Goal: Task Accomplishment & Management: Use online tool/utility

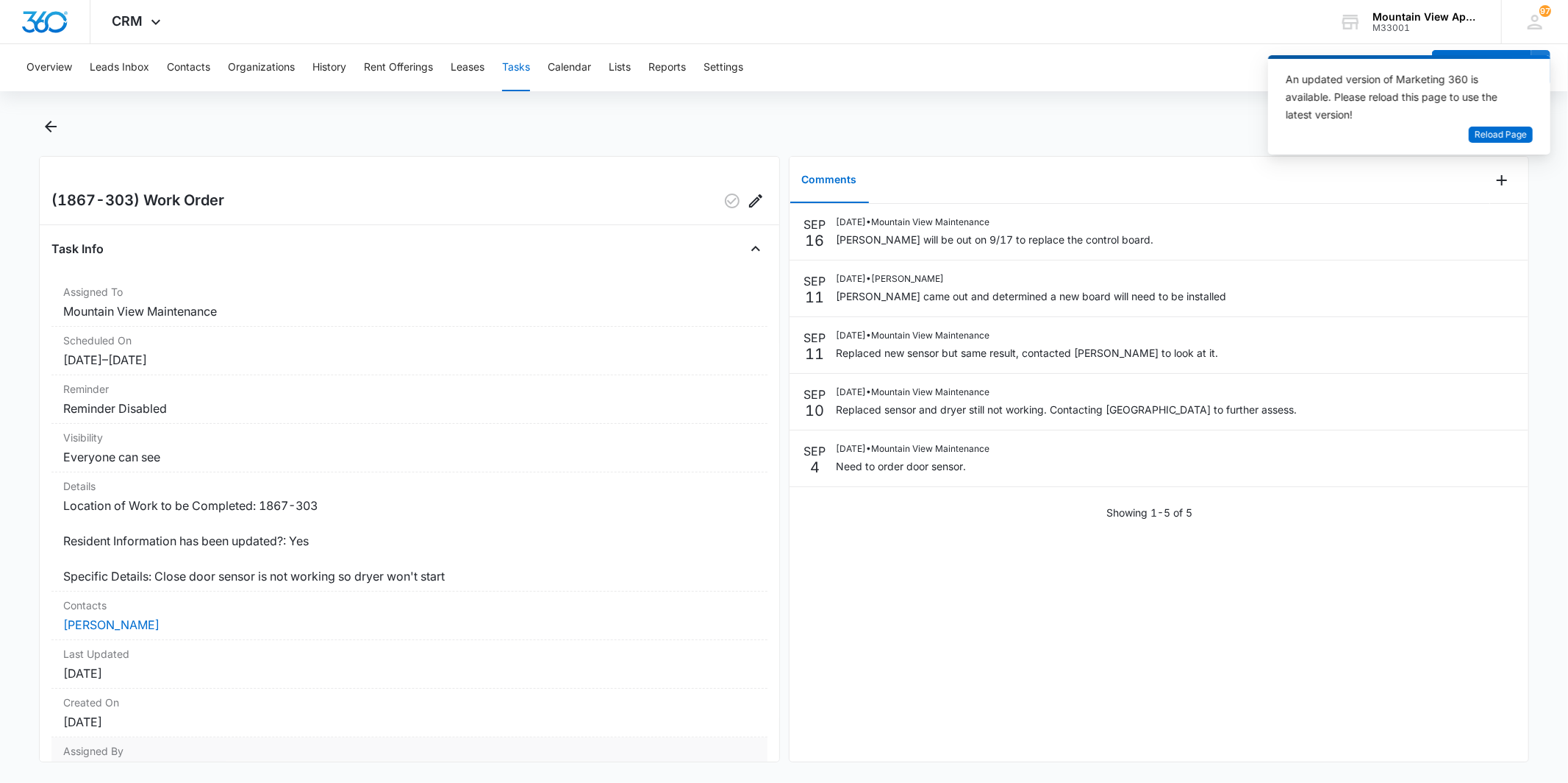
scroll to position [78, 0]
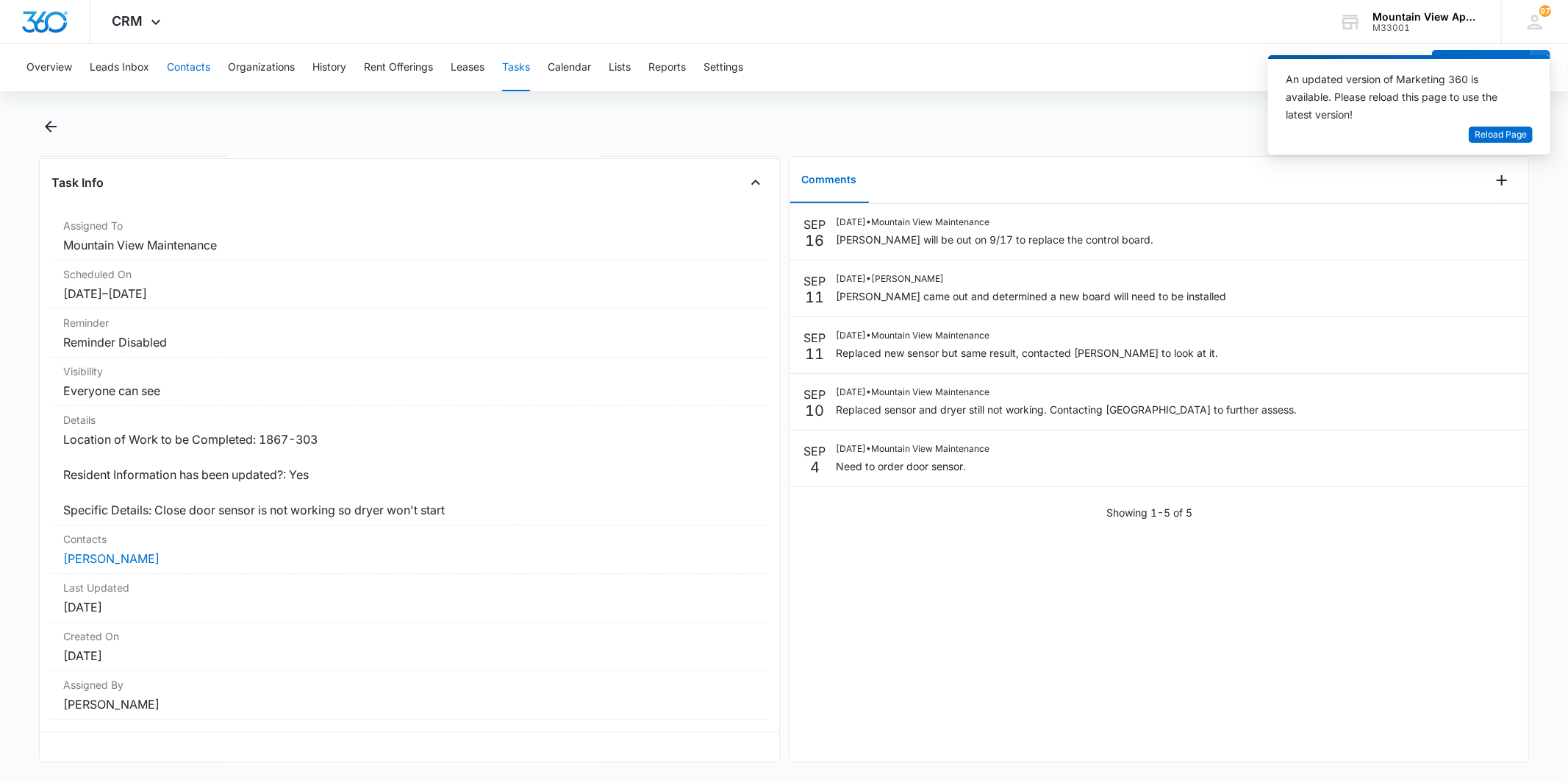
click at [186, 66] on button "Contacts" at bounding box center [188, 67] width 43 height 47
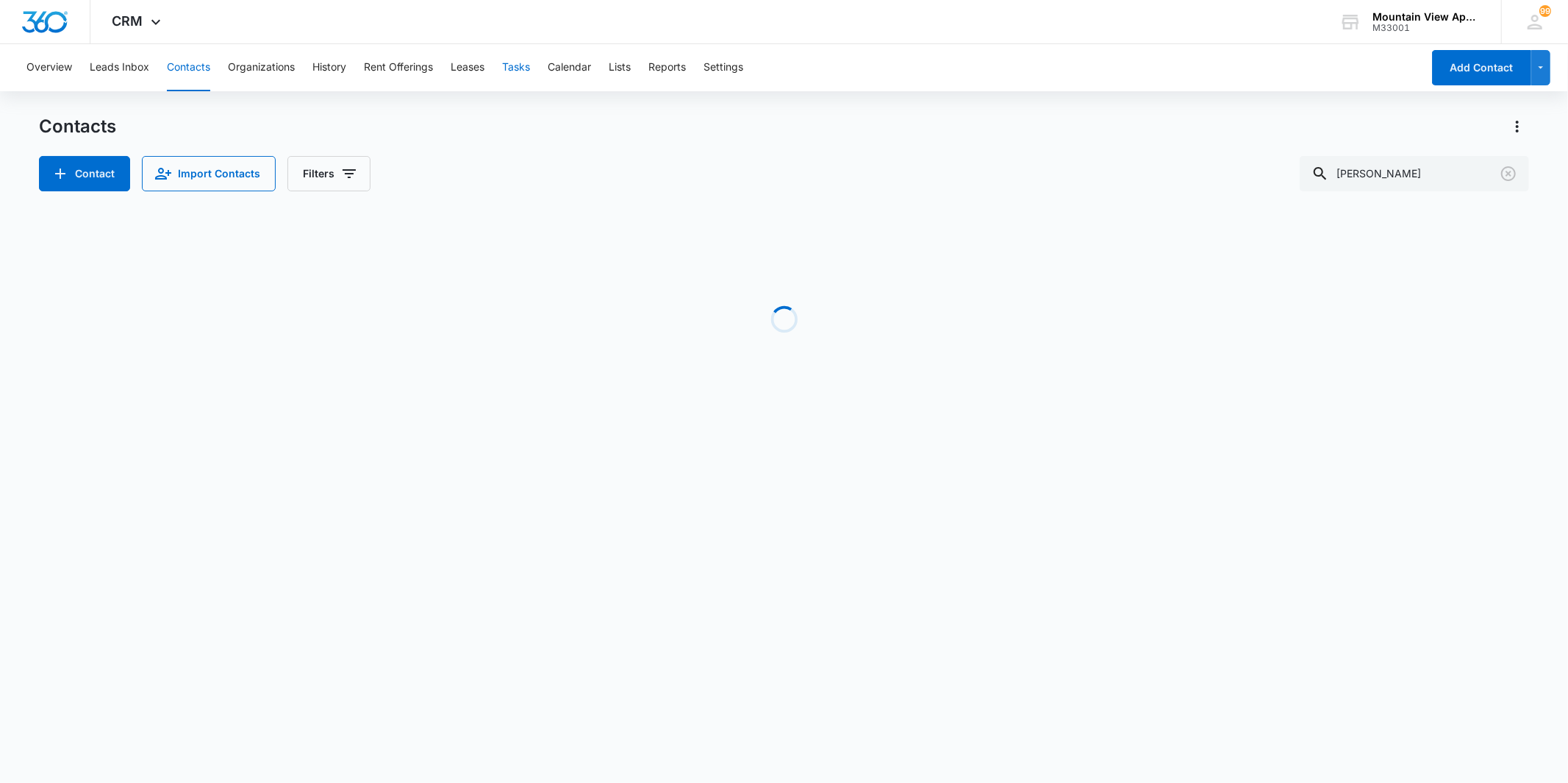
click at [530, 67] on button "Tasks" at bounding box center [516, 67] width 28 height 47
drag, startPoint x: 1427, startPoint y: 185, endPoint x: 1280, endPoint y: 171, distance: 147.7
click at [1280, 171] on div "Add Task Filters (1) [PERSON_NAME]" at bounding box center [784, 173] width 1489 height 35
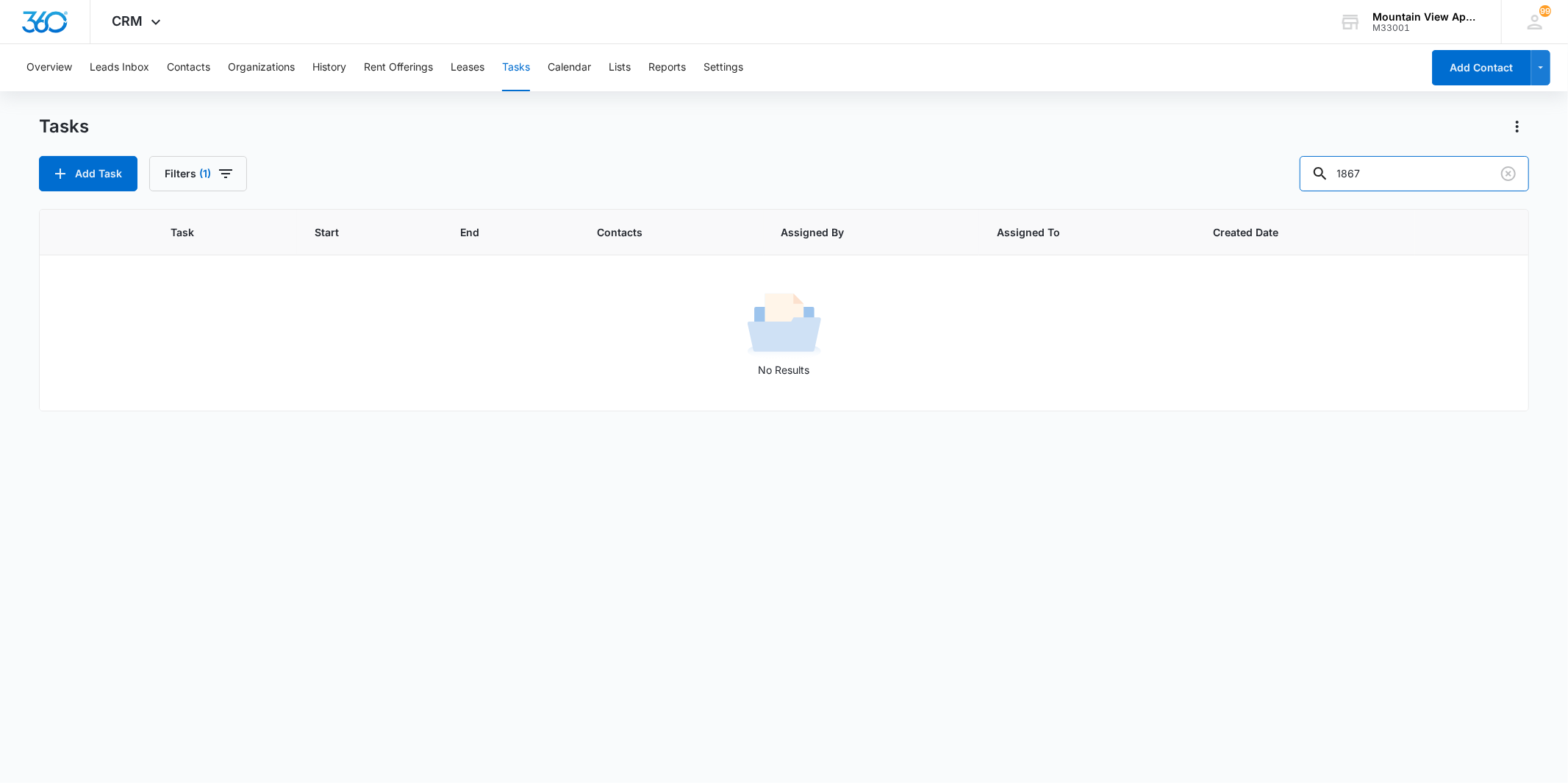
type input "1867"
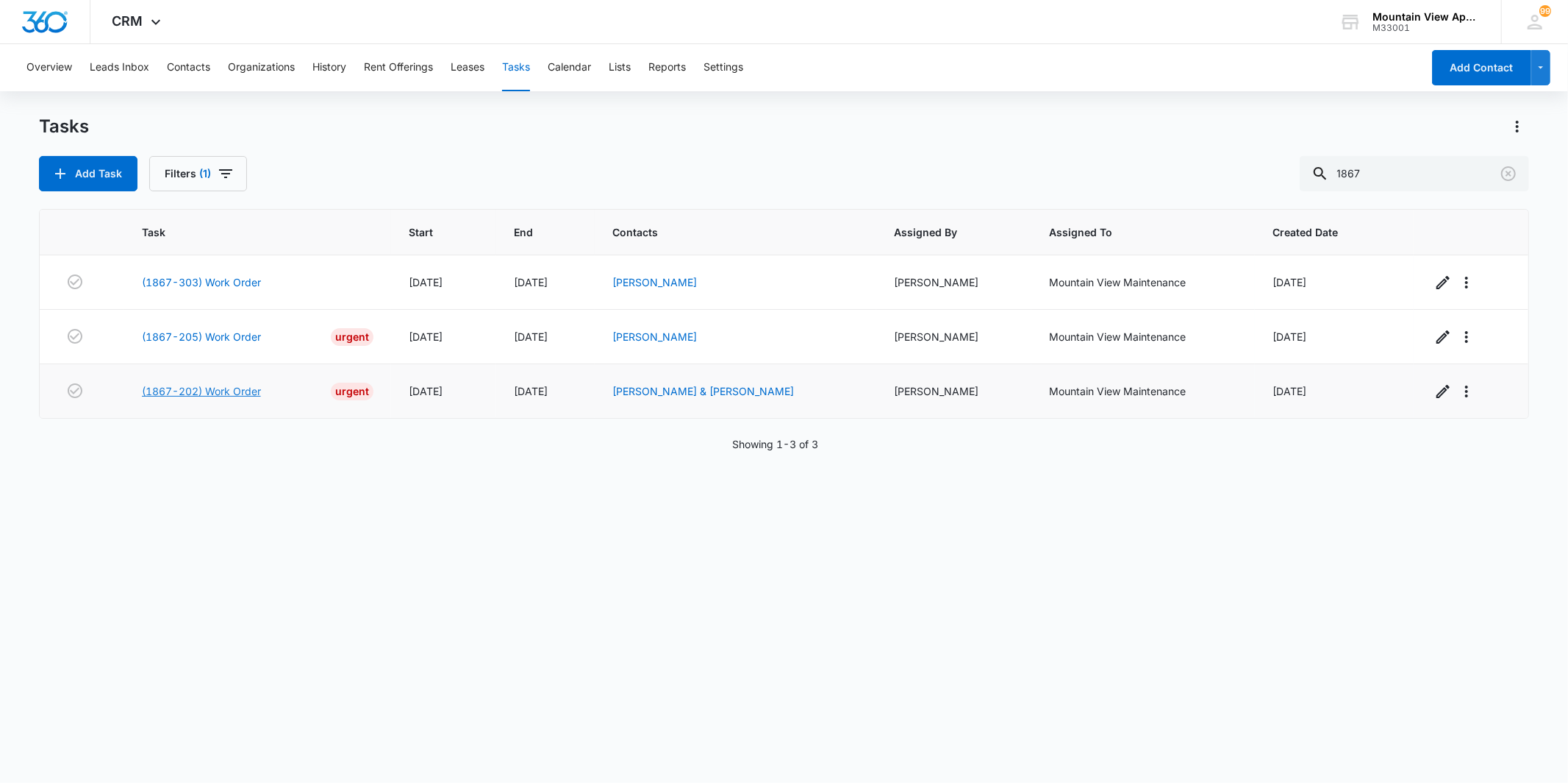
click at [209, 391] on link "(1867-202) Work Order" at bounding box center [201, 390] width 119 height 15
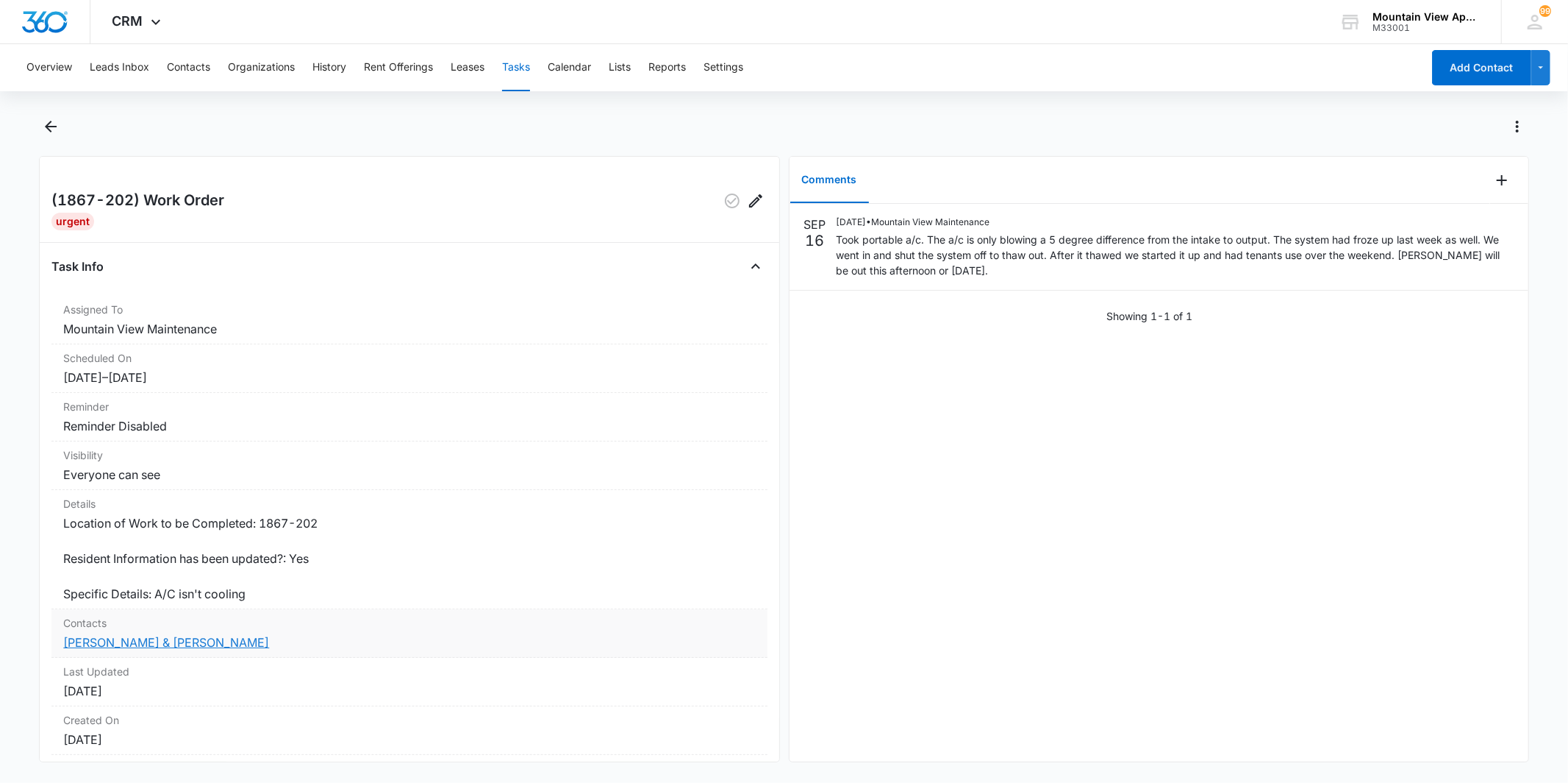
click at [209, 644] on link "[PERSON_NAME] & [PERSON_NAME]" at bounding box center [166, 641] width 206 height 15
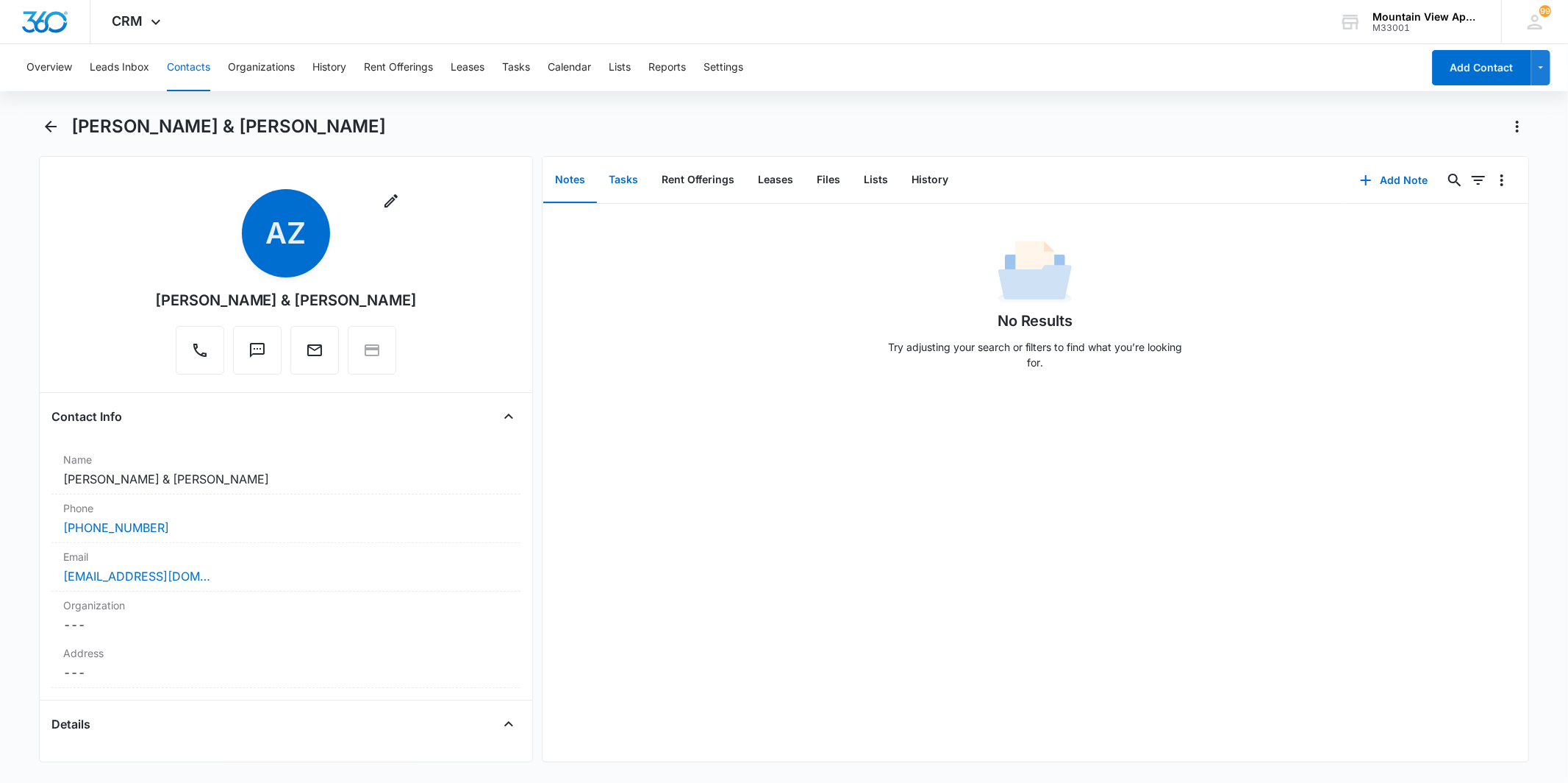
click at [630, 192] on button "Tasks" at bounding box center [623, 180] width 53 height 46
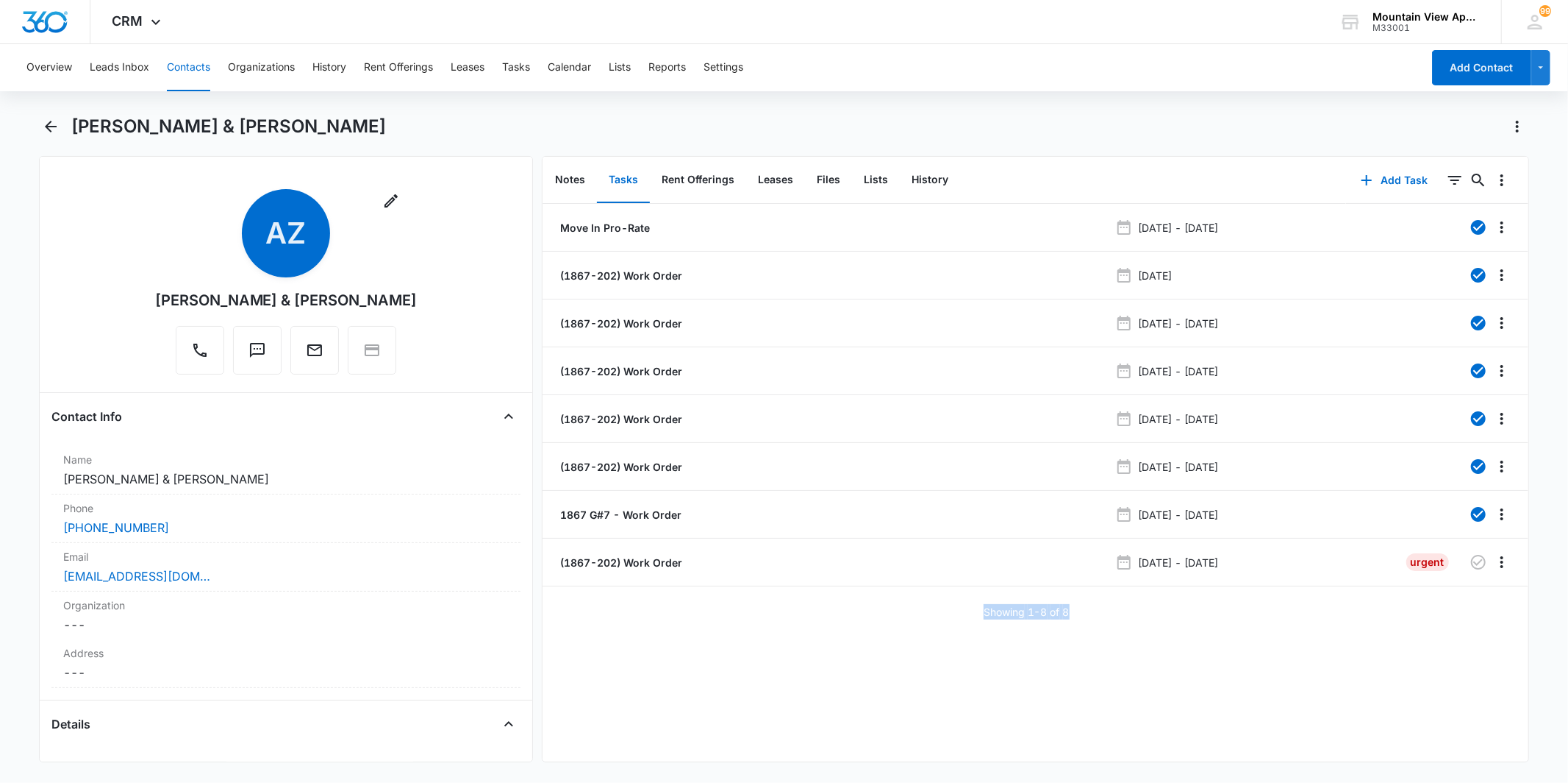
drag, startPoint x: 961, startPoint y: 617, endPoint x: 1083, endPoint y: 615, distance: 122.0
click at [1083, 615] on div "Showing 1-8 of 8" at bounding box center [1036, 611] width 986 height 15
drag, startPoint x: 1083, startPoint y: 615, endPoint x: 1033, endPoint y: 631, distance: 52.5
click at [1033, 631] on div "Move In Pro-Rate Jan 19, 2023 - Jan 23, 2023 (1867-202) Work Order May 16, 2023…" at bounding box center [1036, 482] width 986 height 557
drag, startPoint x: 972, startPoint y: 613, endPoint x: 1087, endPoint y: 618, distance: 115.1
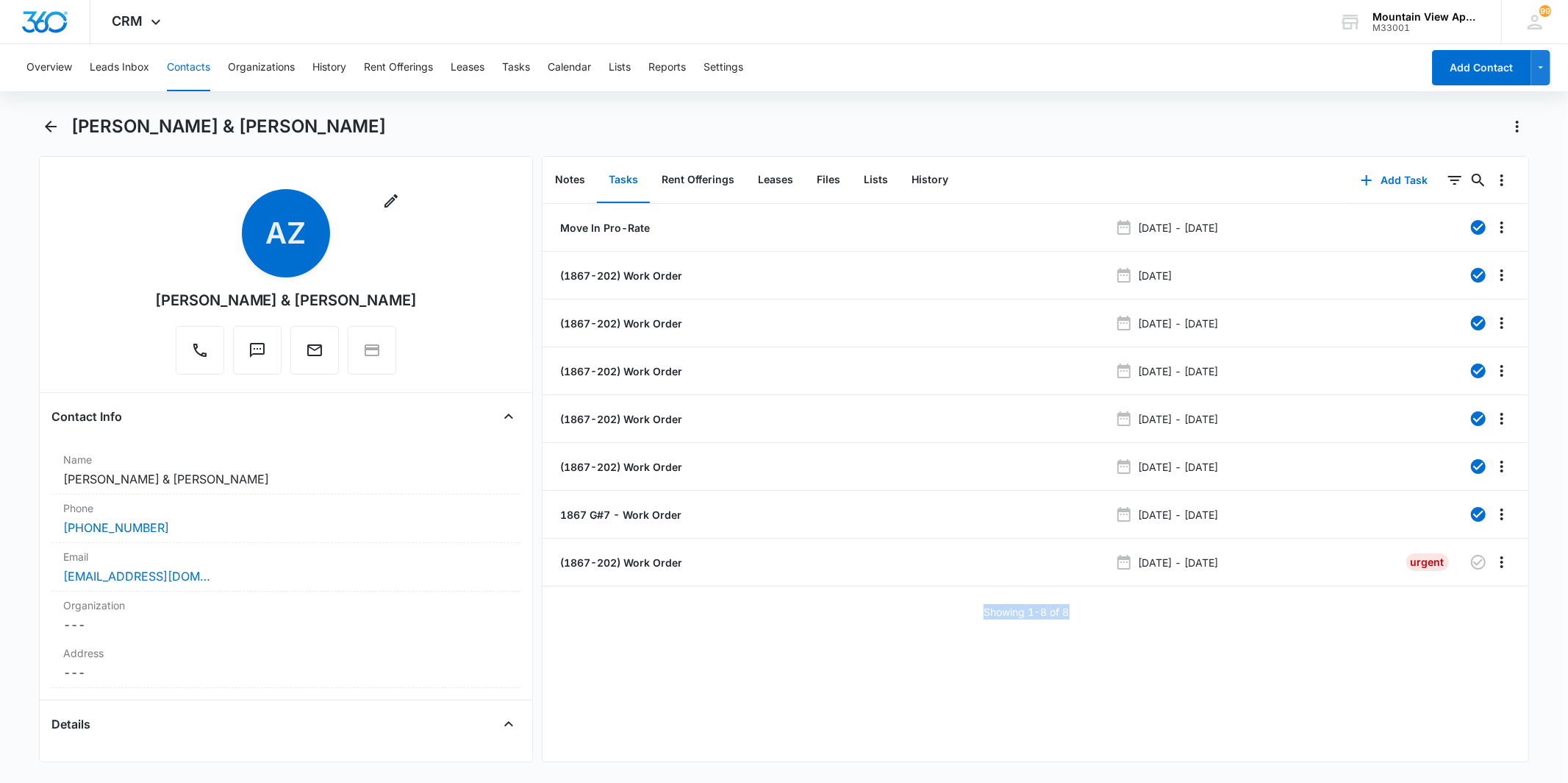
click at [1087, 618] on div "Showing 1-8 of 8" at bounding box center [1036, 611] width 986 height 15
drag, startPoint x: 1087, startPoint y: 618, endPoint x: 1018, endPoint y: 626, distance: 69.5
click at [1034, 629] on div "Move In Pro-Rate Jan 19, 2023 - Jan 23, 2023 (1867-202) Work Order May 16, 2023…" at bounding box center [1036, 482] width 986 height 557
drag, startPoint x: 973, startPoint y: 609, endPoint x: 1103, endPoint y: 612, distance: 130.0
click at [1103, 612] on div "Showing 1-8 of 8" at bounding box center [1036, 611] width 986 height 15
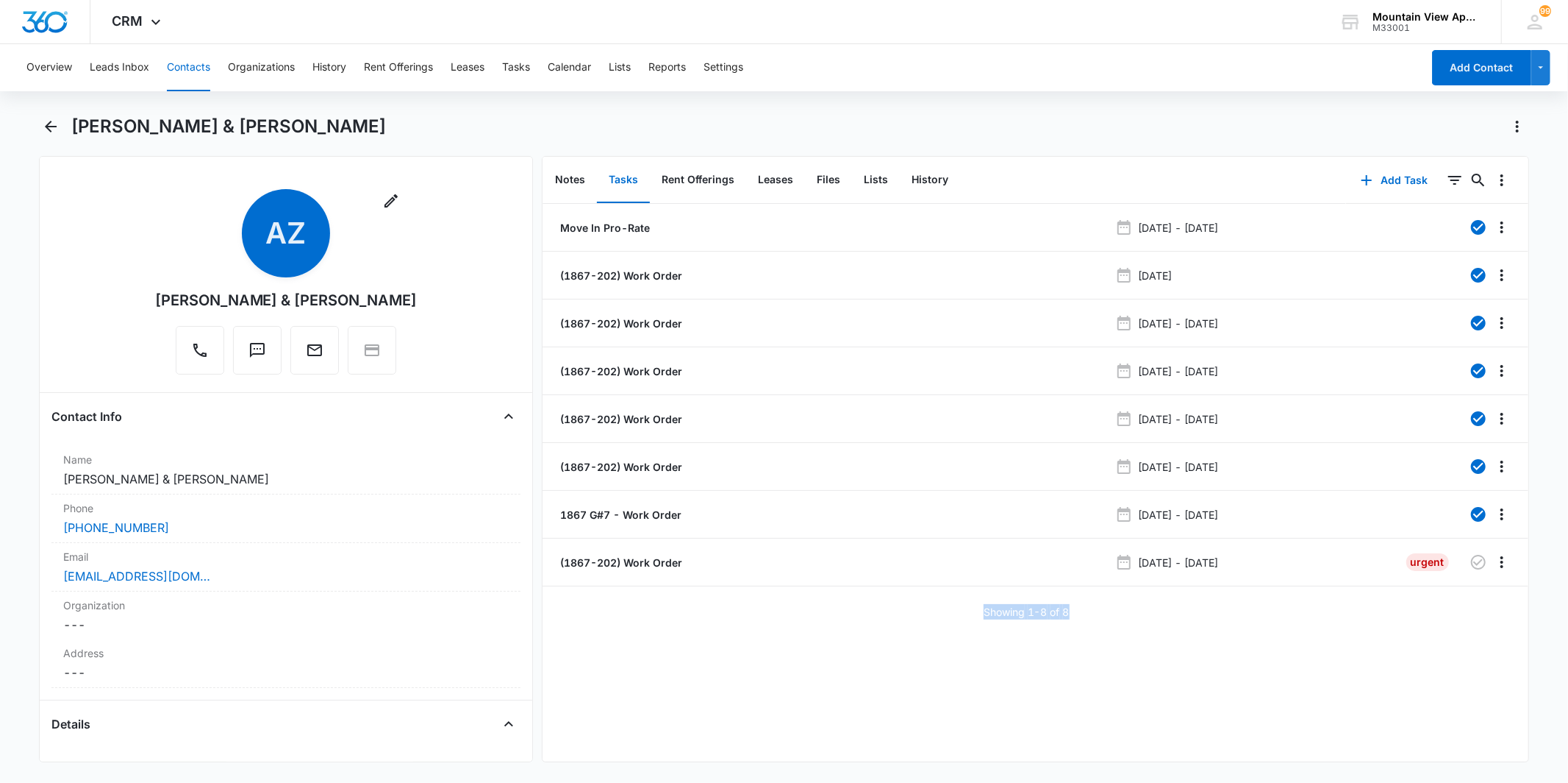
drag, startPoint x: 1103, startPoint y: 612, endPoint x: 1035, endPoint y: 623, distance: 68.9
click at [1035, 621] on div "Move In Pro-Rate Jan 19, 2023 - Jan 23, 2023 (1867-202) Work Order May 16, 2023…" at bounding box center [1036, 482] width 986 height 557
drag, startPoint x: 985, startPoint y: 607, endPoint x: 1105, endPoint y: 616, distance: 120.3
click at [1105, 616] on div "Showing 1-8 of 8" at bounding box center [1036, 611] width 986 height 15
drag, startPoint x: 1105, startPoint y: 616, endPoint x: 1015, endPoint y: 635, distance: 92.0
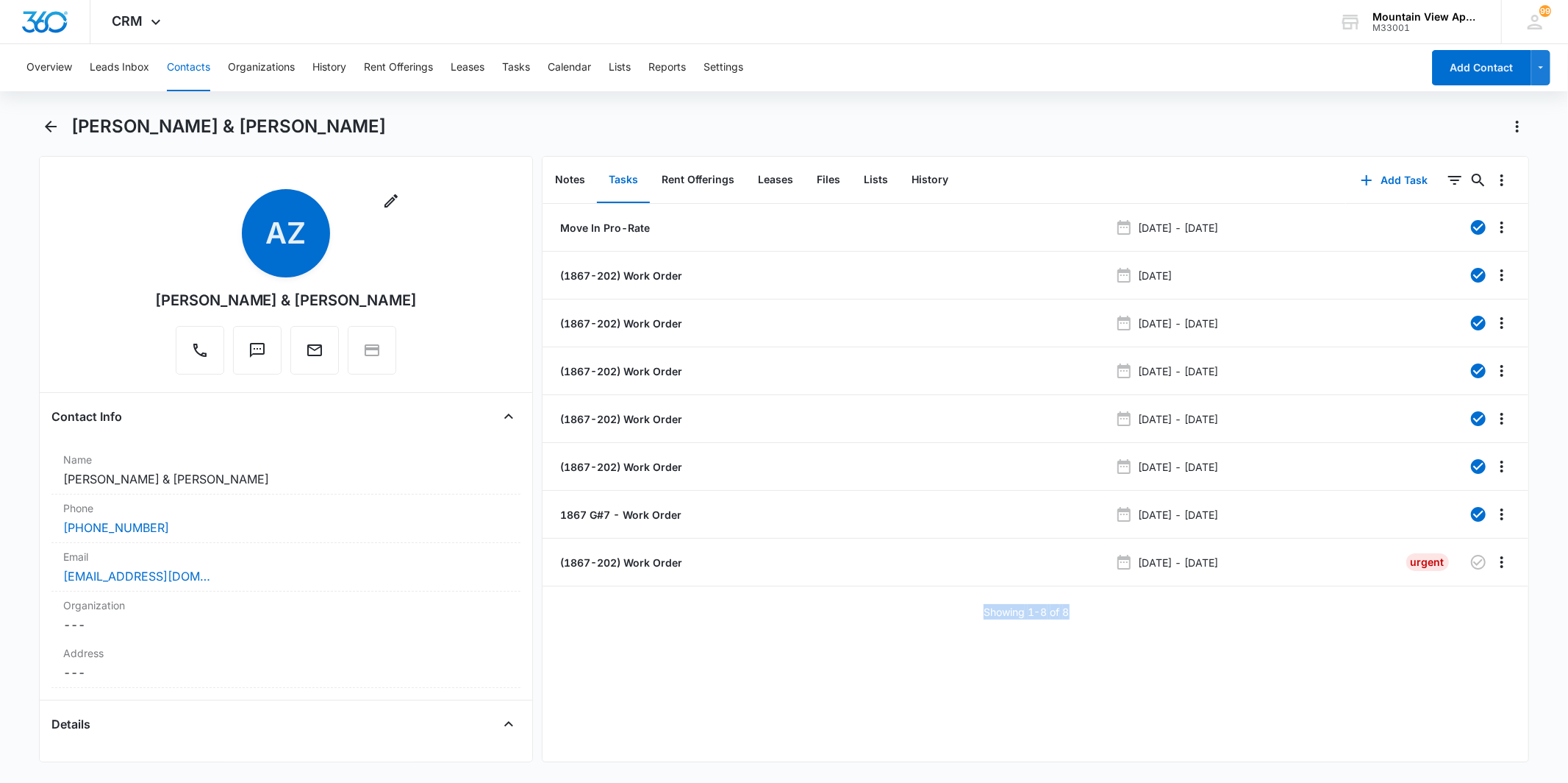
click at [1015, 635] on div "Move In Pro-Rate Jan 19, 2023 - Jan 23, 2023 (1867-202) Work Order May 16, 2023…" at bounding box center [1036, 482] width 986 height 557
drag, startPoint x: 978, startPoint y: 612, endPoint x: 1088, endPoint y: 617, distance: 110.1
click at [1088, 617] on div "Showing 1-8 of 8" at bounding box center [1036, 611] width 986 height 15
drag, startPoint x: 1088, startPoint y: 617, endPoint x: 998, endPoint y: 641, distance: 93.1
click at [1018, 644] on div "Move In Pro-Rate Jan 19, 2023 - Jan 23, 2023 (1867-202) Work Order May 16, 2023…" at bounding box center [1036, 482] width 986 height 557
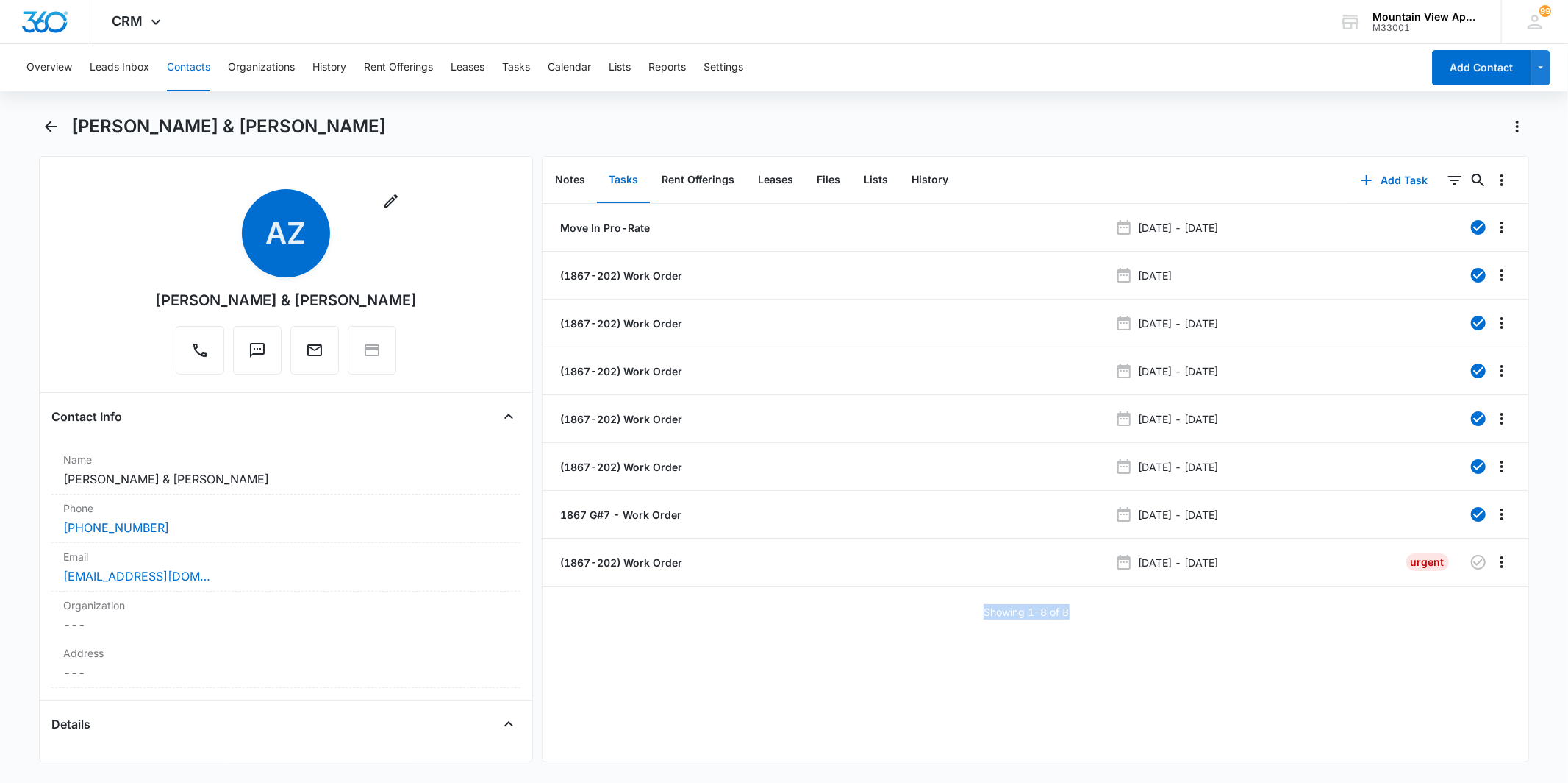
click at [975, 608] on div "Showing 1-8 of 8" at bounding box center [1036, 611] width 986 height 15
click at [966, 605] on div "Showing 1-8 of 8" at bounding box center [1036, 611] width 986 height 15
drag, startPoint x: 1018, startPoint y: 611, endPoint x: 1149, endPoint y: 613, distance: 131.0
click at [1149, 613] on div "Showing 1-8 of 8" at bounding box center [1036, 611] width 986 height 15
drag, startPoint x: 1149, startPoint y: 613, endPoint x: 983, endPoint y: 620, distance: 166.1
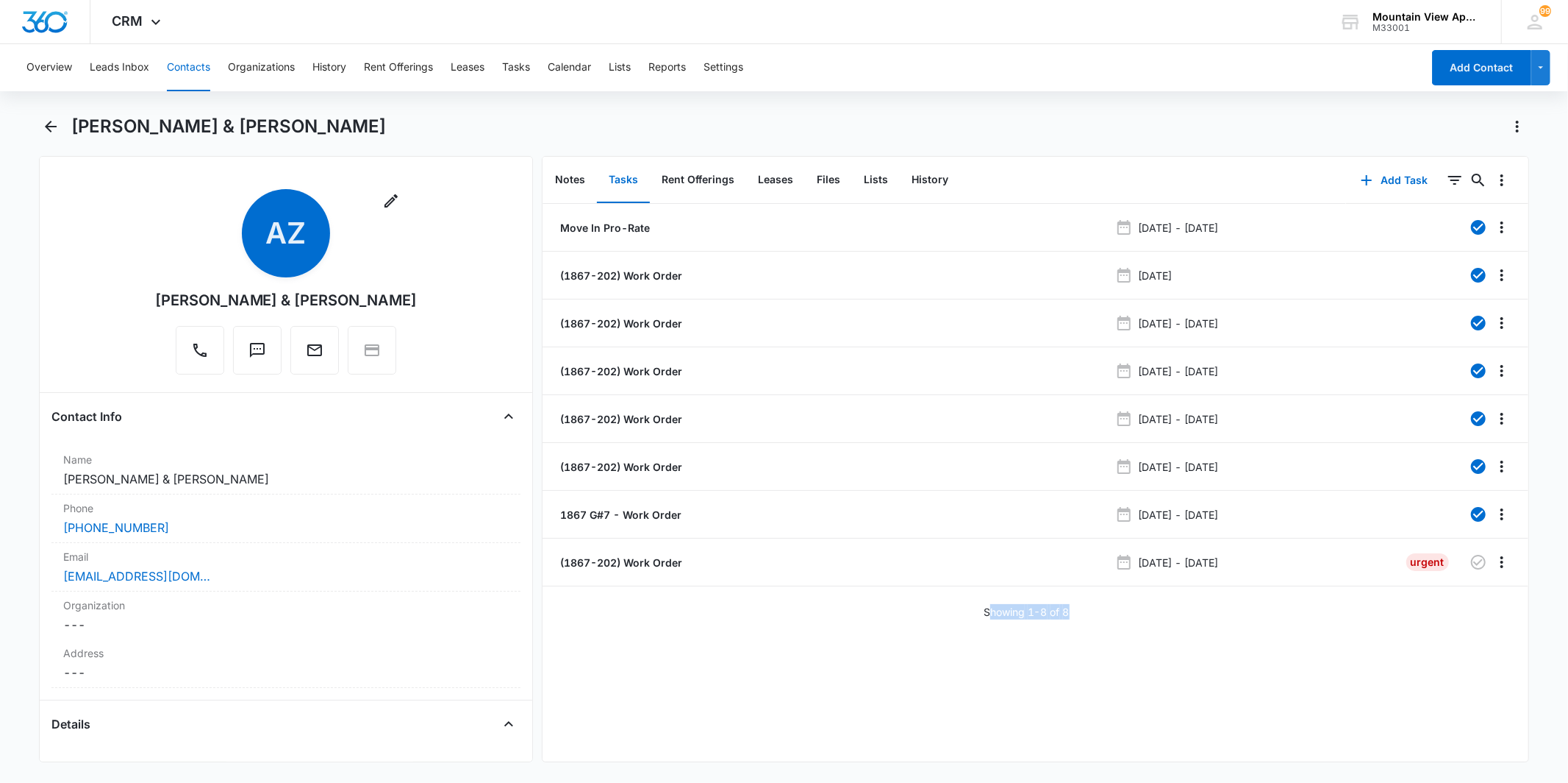
click at [991, 620] on div "Move In Pro-Rate Jan 19, 2023 - Jan 23, 2023 (1867-202) Work Order May 16, 2023…" at bounding box center [1036, 482] width 986 height 557
drag, startPoint x: 998, startPoint y: 609, endPoint x: 1079, endPoint y: 612, distance: 81.1
click at [1079, 612] on div "Showing 1-8 of 8" at bounding box center [1036, 611] width 986 height 15
drag, startPoint x: 1079, startPoint y: 612, endPoint x: 1020, endPoint y: 643, distance: 66.6
click at [1020, 643] on div "Move In Pro-Rate Jan 19, 2023 - Jan 23, 2023 (1867-202) Work Order May 16, 2023…" at bounding box center [1036, 482] width 986 height 557
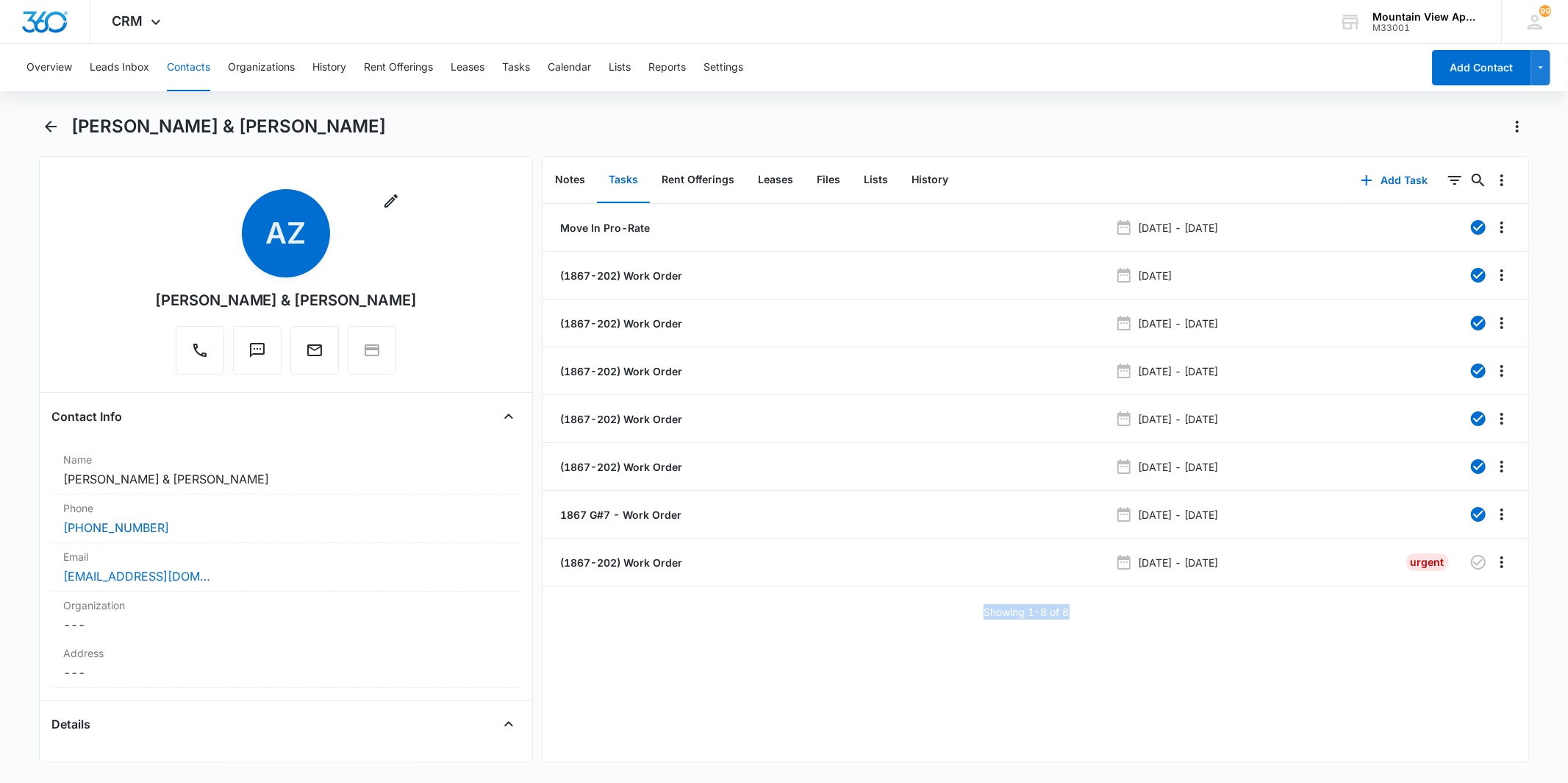
drag, startPoint x: 968, startPoint y: 612, endPoint x: 1072, endPoint y: 624, distance: 104.7
click at [1072, 624] on div "Move In Pro-Rate Jan 19, 2023 - Jan 23, 2023 (1867-202) Work Order May 16, 2023…" at bounding box center [1036, 482] width 986 height 557
drag, startPoint x: 1072, startPoint y: 624, endPoint x: 1036, endPoint y: 643, distance: 40.7
click at [1036, 643] on div "Move In Pro-Rate Jan 19, 2023 - Jan 23, 2023 (1867-202) Work Order May 16, 2023…" at bounding box center [1036, 482] width 986 height 557
click at [967, 608] on div "Showing 1-8 of 8" at bounding box center [1036, 611] width 986 height 15
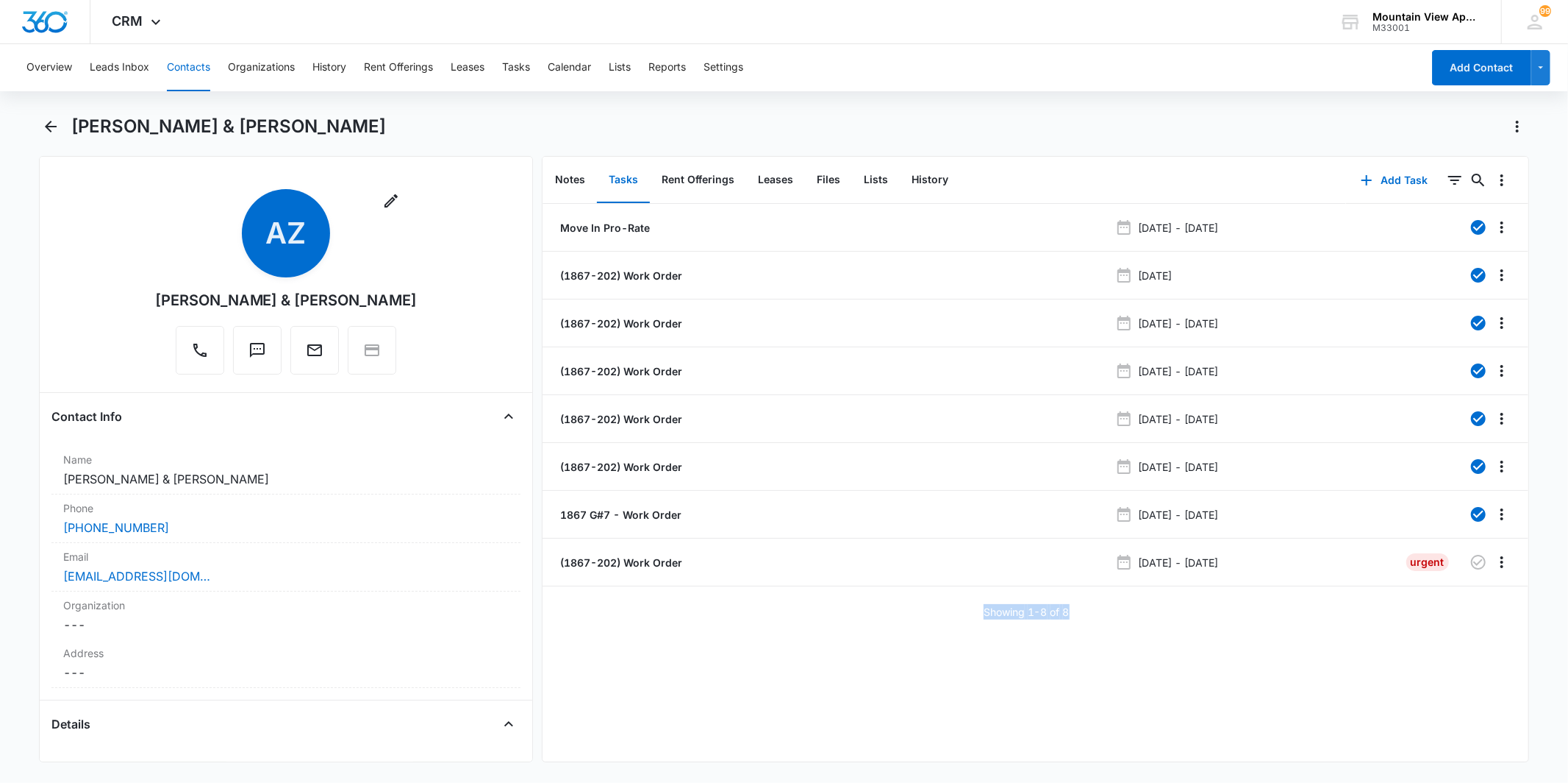
drag, startPoint x: 966, startPoint y: 610, endPoint x: 1106, endPoint y: 612, distance: 140.0
click at [1106, 612] on div "Showing 1-8 of 8" at bounding box center [1036, 611] width 986 height 15
click at [125, 32] on div "CRM Apps Reputation Websites Forms CRM Email Social Content Ads Intelligence Fi…" at bounding box center [138, 21] width 96 height 43
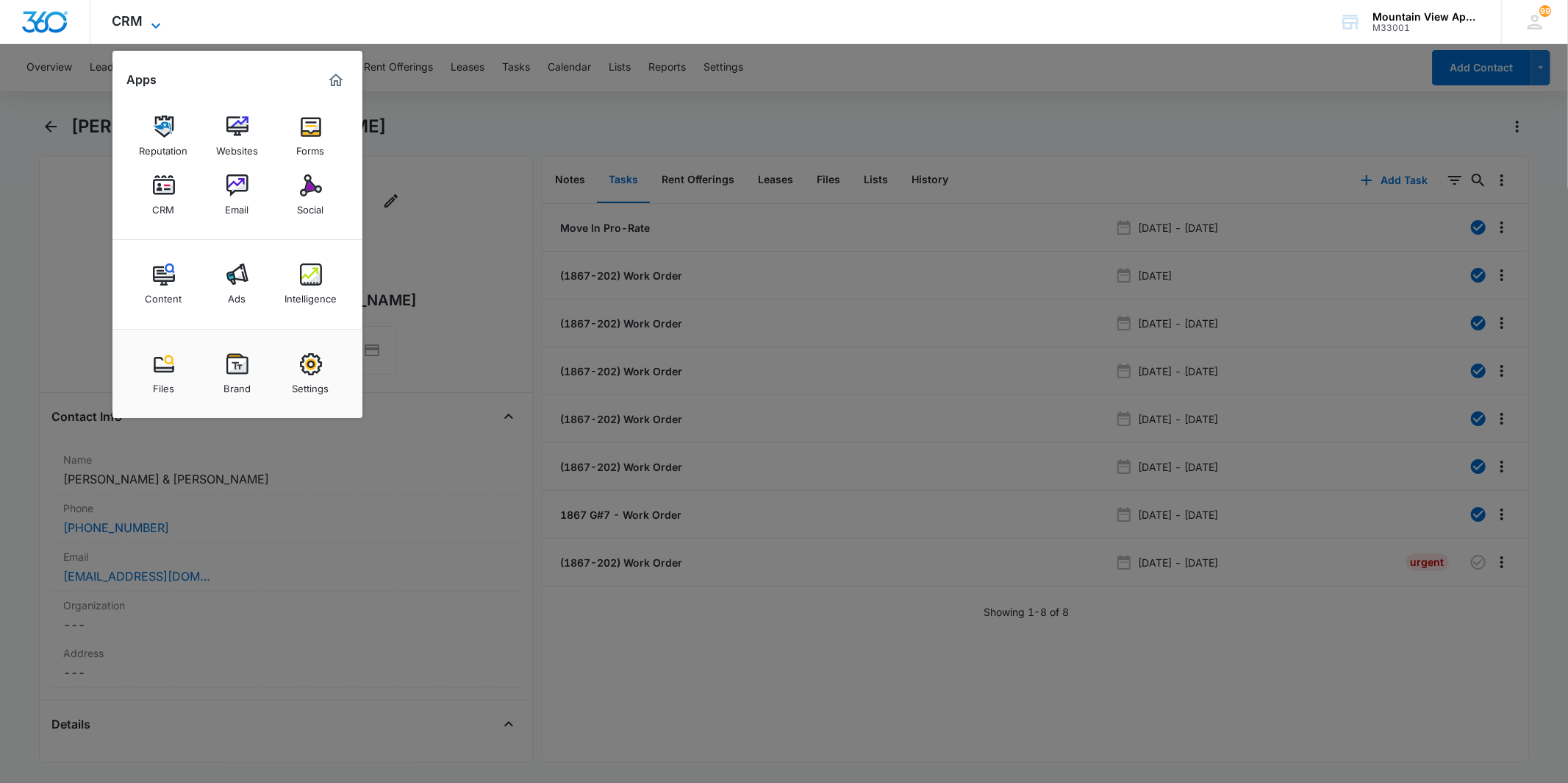
click at [129, 26] on span "CRM" at bounding box center [127, 20] width 31 height 15
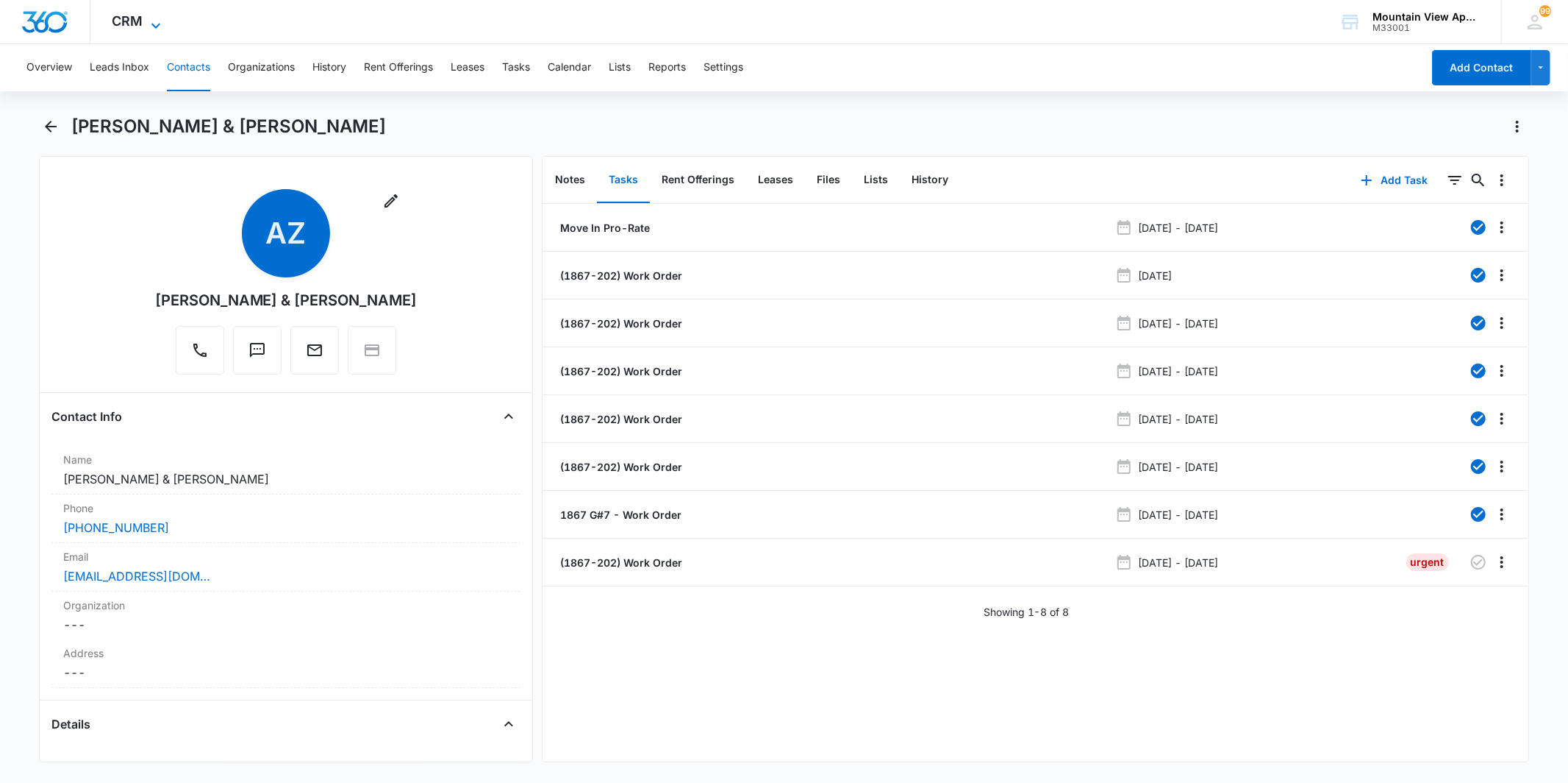
click at [134, 22] on span "CRM" at bounding box center [127, 20] width 31 height 15
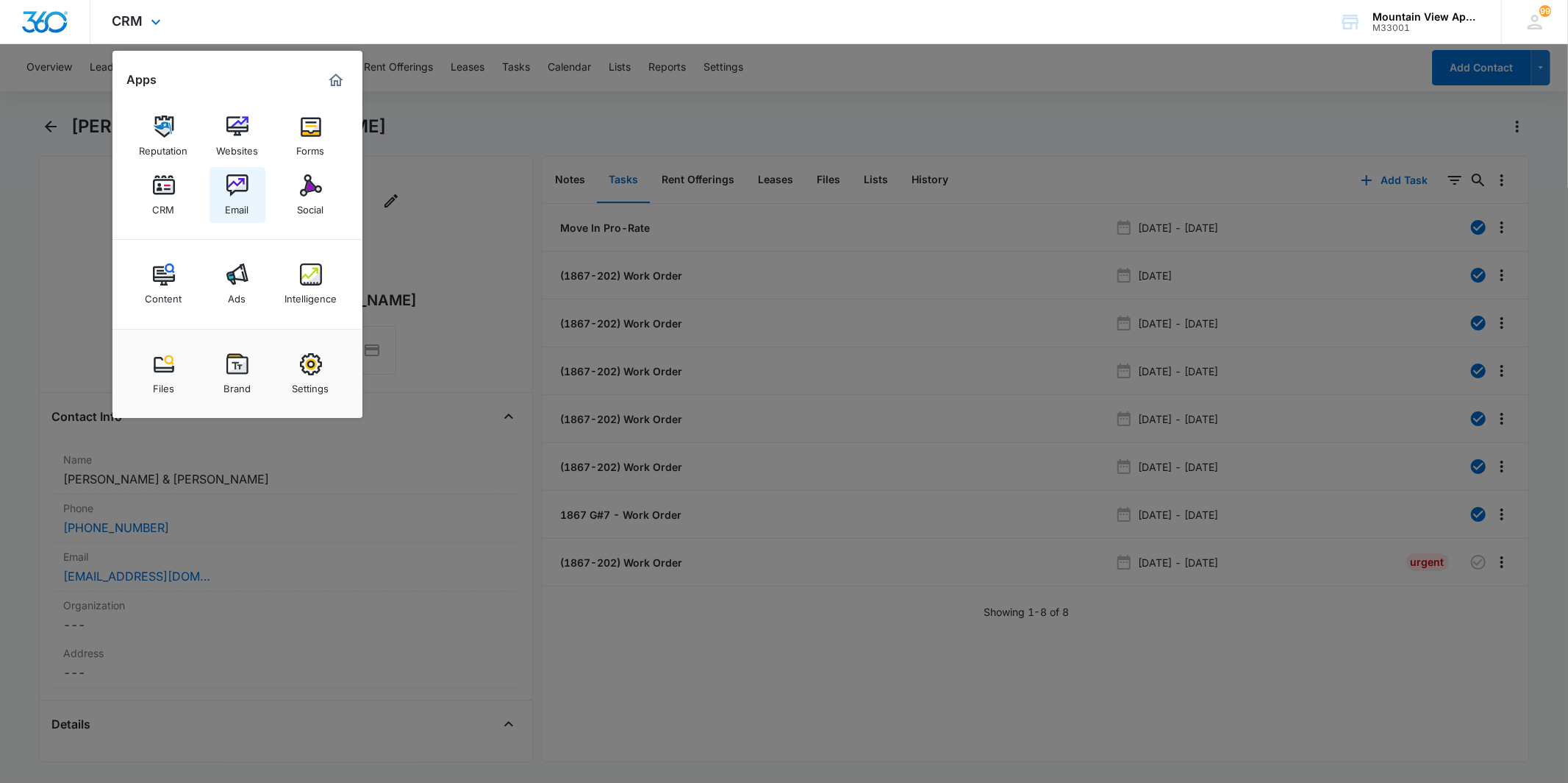
click at [238, 197] on div "Email" at bounding box center [237, 206] width 24 height 19
